Goal: Check status: Check status

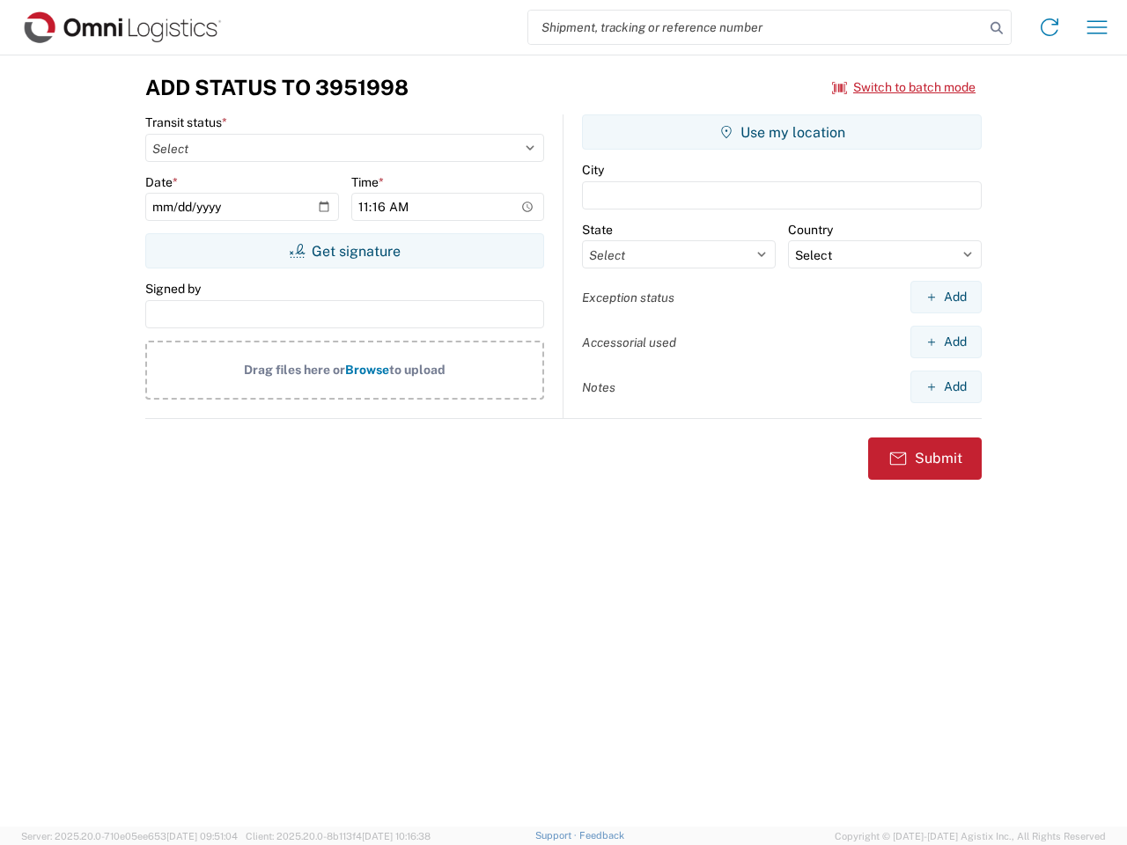
click at [756, 27] on input "search" at bounding box center [756, 27] width 456 height 33
click at [997, 28] on icon at bounding box center [996, 28] width 25 height 25
click at [1050, 27] on icon at bounding box center [1049, 27] width 28 height 28
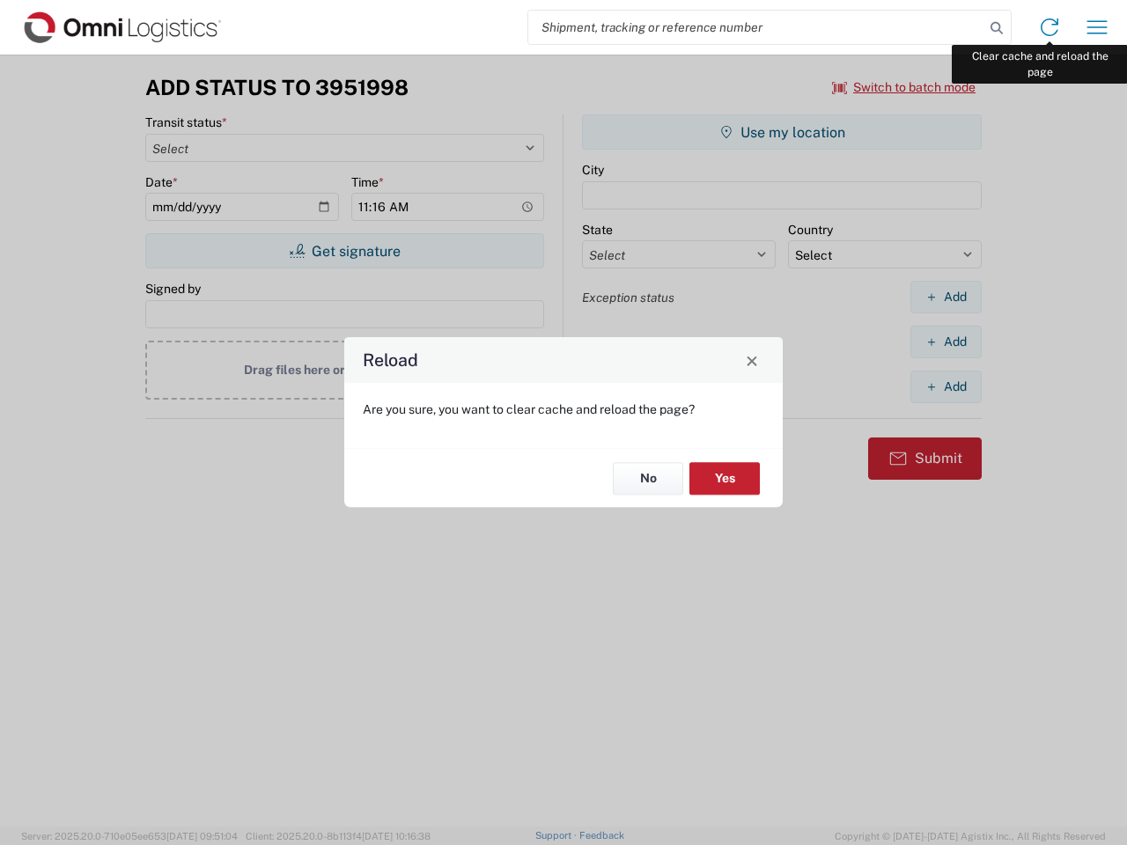
click at [1097, 27] on div "Reload Are you sure, you want to clear cache and reload the page? No Yes" at bounding box center [563, 422] width 1127 height 845
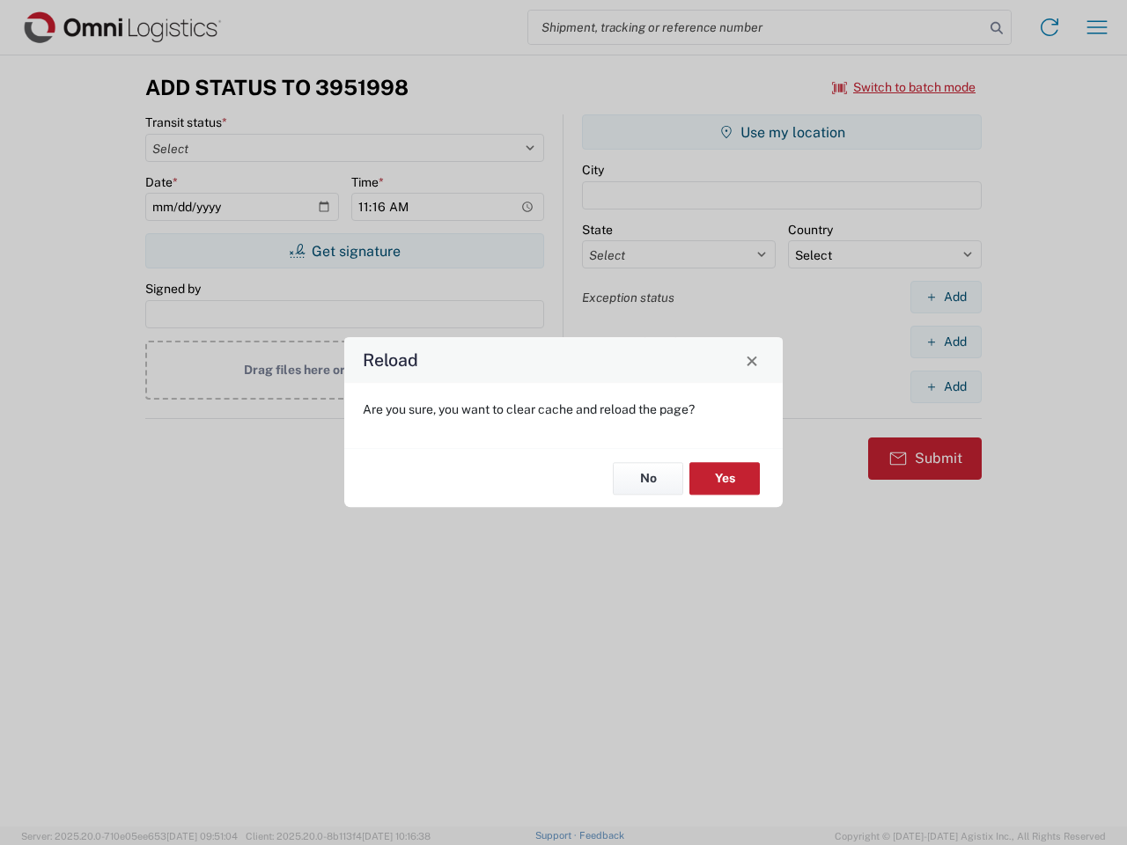
click at [904, 87] on div "Reload Are you sure, you want to clear cache and reload the page? No Yes" at bounding box center [563, 422] width 1127 height 845
click at [344, 251] on div "Reload Are you sure, you want to clear cache and reload the page? No Yes" at bounding box center [563, 422] width 1127 height 845
click at [782, 132] on div "Reload Are you sure, you want to clear cache and reload the page? No Yes" at bounding box center [563, 422] width 1127 height 845
click at [946, 297] on div "Reload Are you sure, you want to clear cache and reload the page? No Yes" at bounding box center [563, 422] width 1127 height 845
click at [946, 342] on div "Reload Are you sure, you want to clear cache and reload the page? No Yes" at bounding box center [563, 422] width 1127 height 845
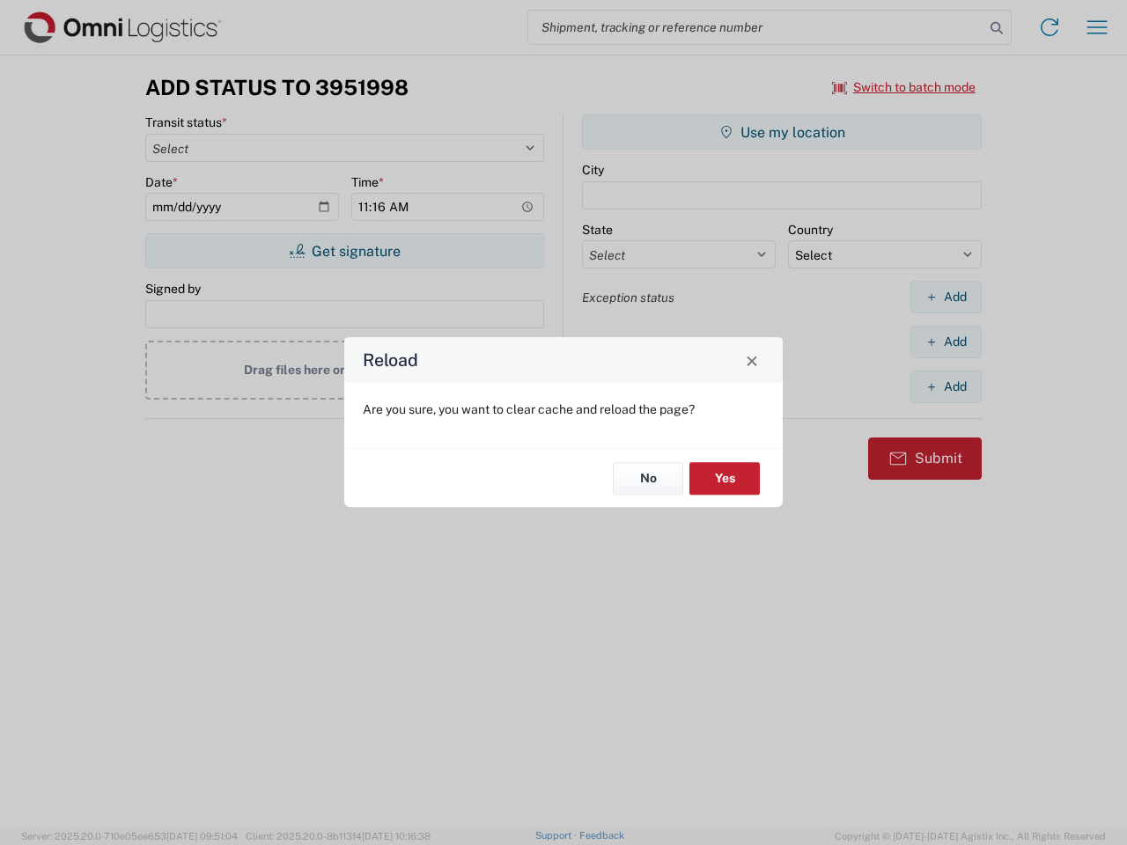
click at [946, 387] on div "Reload Are you sure, you want to clear cache and reload the page? No Yes" at bounding box center [563, 422] width 1127 height 845
